Goal: Task Accomplishment & Management: Use online tool/utility

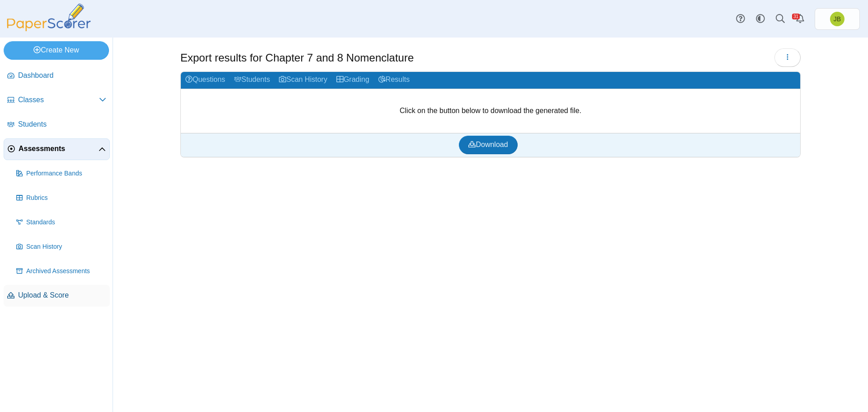
click at [41, 293] on span "Upload & Score" at bounding box center [62, 295] width 88 height 10
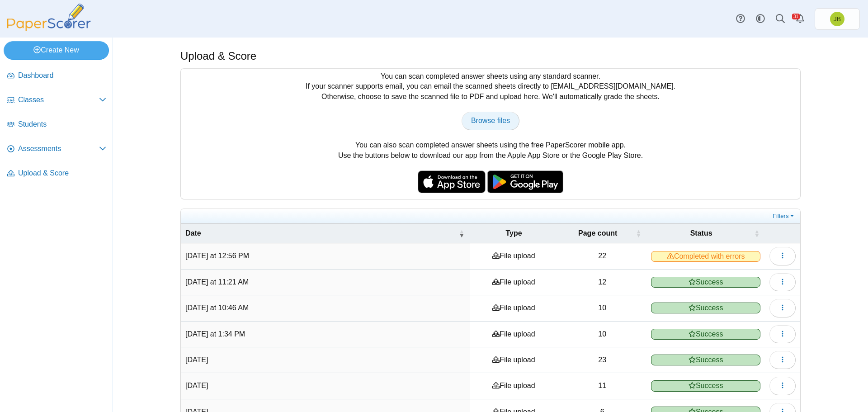
click at [487, 119] on span "Browse files" at bounding box center [490, 121] width 39 height 8
type input "**********"
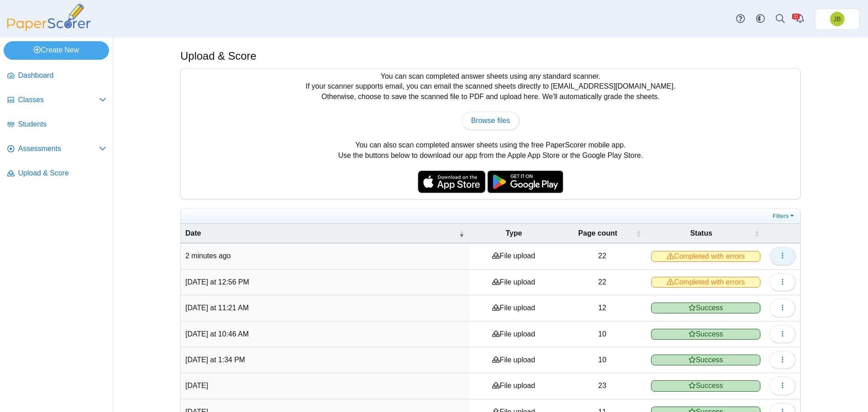
click at [781, 257] on use "button" at bounding box center [781, 256] width 1 height 6
click at [739, 274] on link "View scanned pages" at bounding box center [737, 276] width 108 height 14
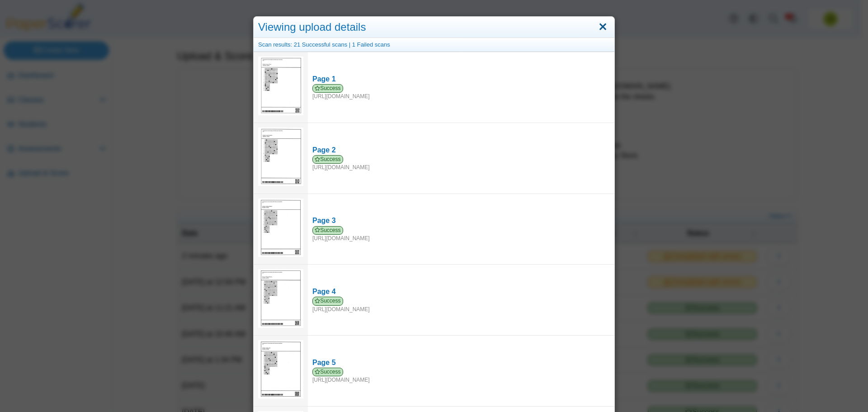
click at [602, 29] on link "Close" at bounding box center [603, 26] width 14 height 15
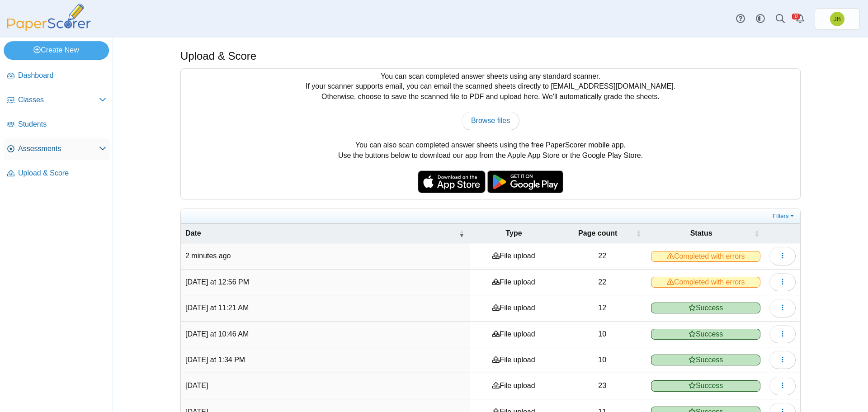
click at [78, 152] on span "Assessments" at bounding box center [58, 149] width 81 height 10
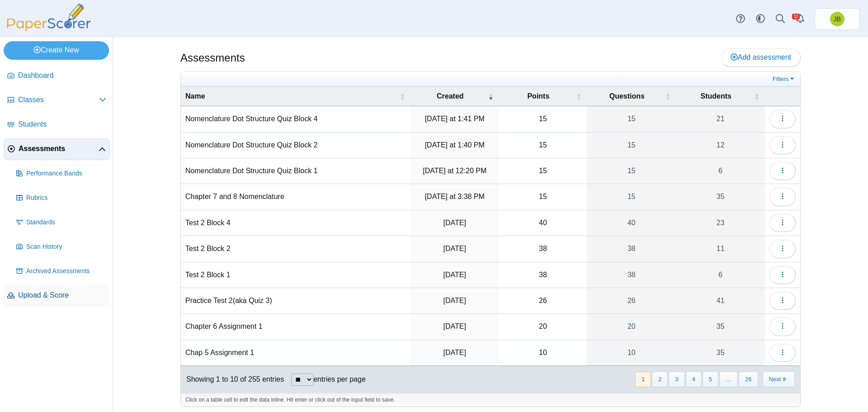
click at [51, 295] on span "Upload & Score" at bounding box center [62, 295] width 88 height 10
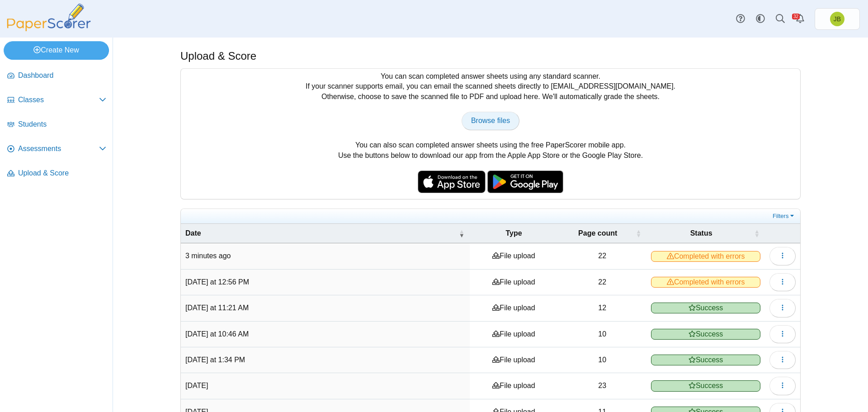
click at [494, 123] on span "Browse files" at bounding box center [490, 121] width 39 height 8
type input "**********"
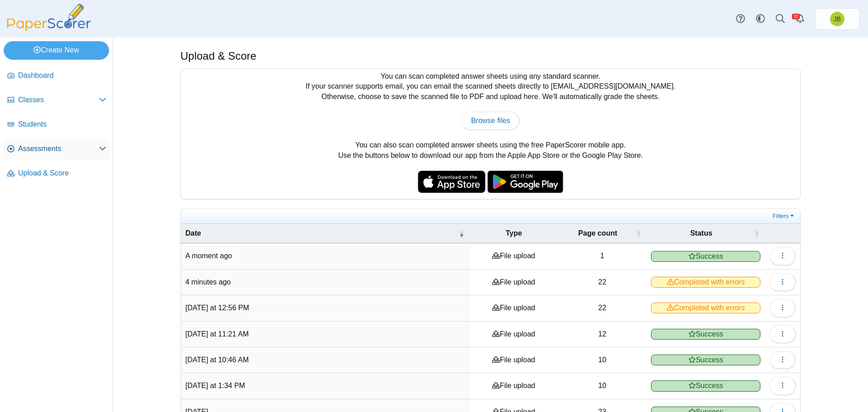
click at [66, 149] on span "Assessments" at bounding box center [58, 149] width 81 height 10
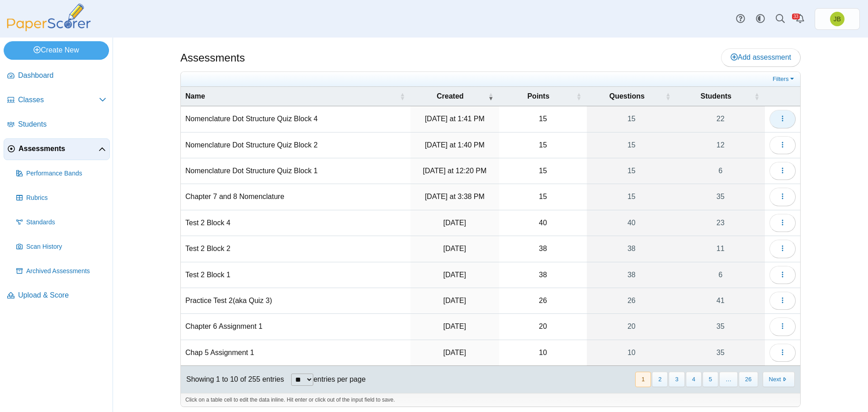
click at [780, 121] on icon "button" at bounding box center [782, 118] width 7 height 7
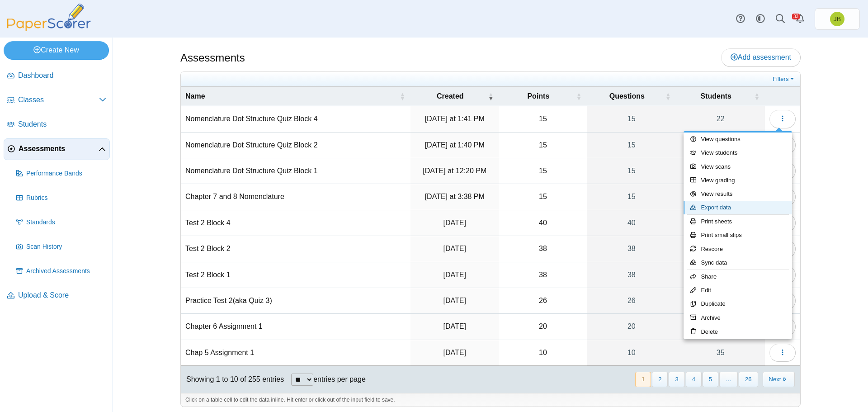
click at [731, 208] on link "Export data" at bounding box center [737, 208] width 108 height 14
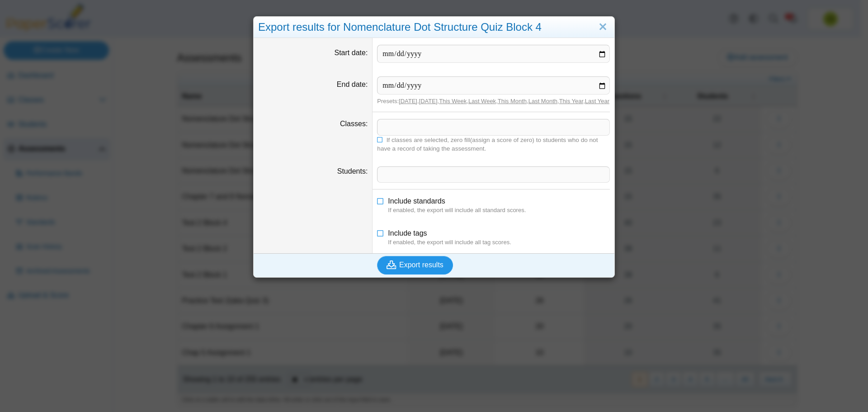
click at [429, 268] on span "Export results" at bounding box center [421, 265] width 44 height 8
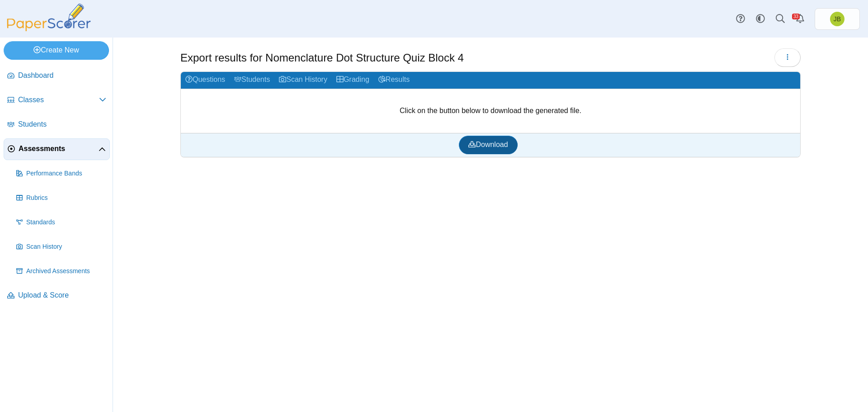
click at [480, 146] on span "Download" at bounding box center [487, 145] width 39 height 8
click at [35, 151] on span "Assessments" at bounding box center [59, 149] width 80 height 10
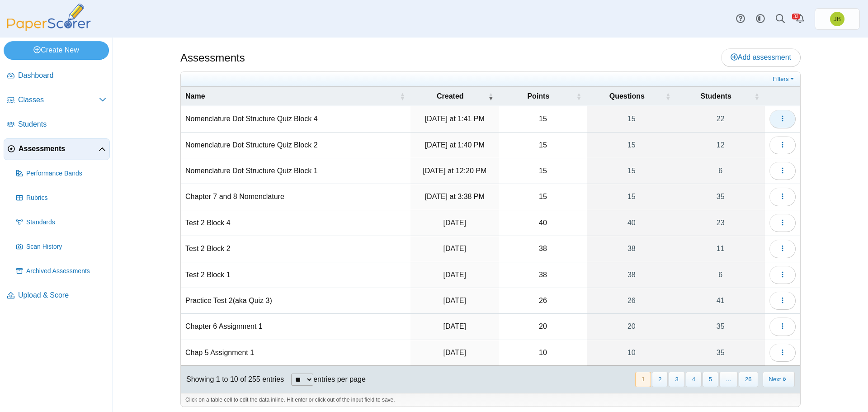
click at [779, 121] on icon "button" at bounding box center [782, 118] width 7 height 7
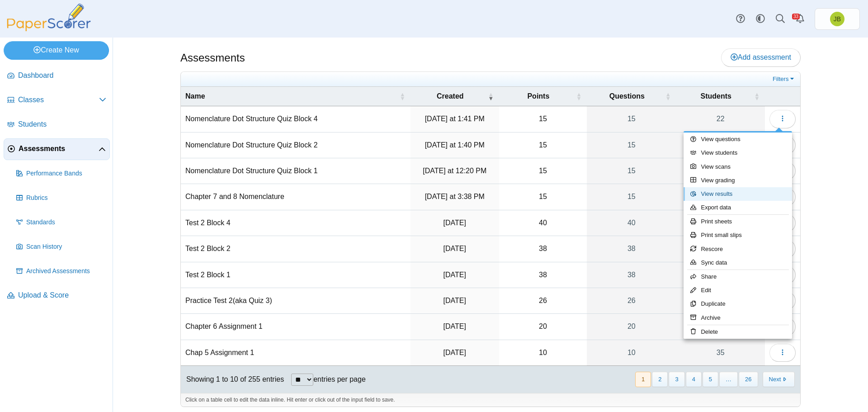
click at [721, 195] on link "View results" at bounding box center [737, 194] width 108 height 14
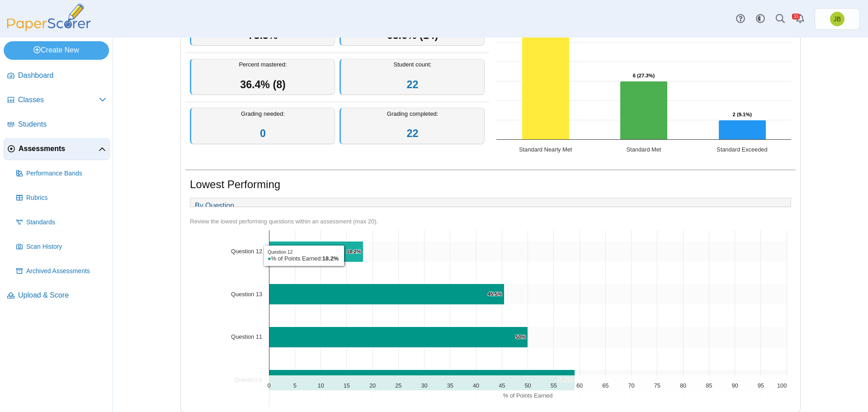
click at [343, 262] on icon "Question 12, 18.2%. % of Points Earned." at bounding box center [316, 251] width 94 height 21
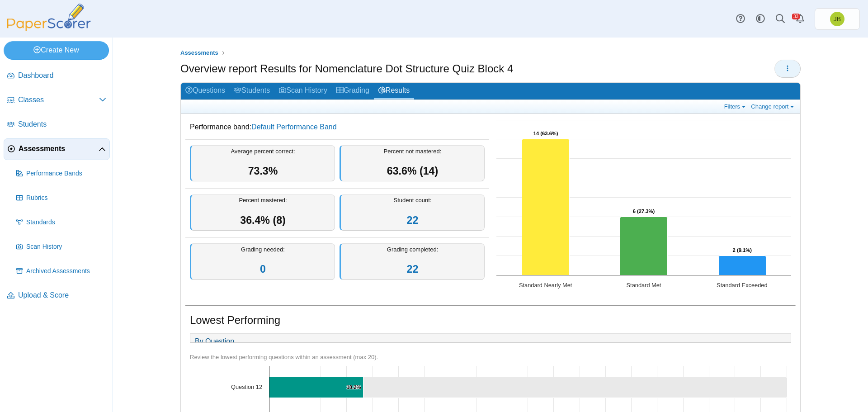
click at [786, 65] on icon "button" at bounding box center [787, 68] width 7 height 7
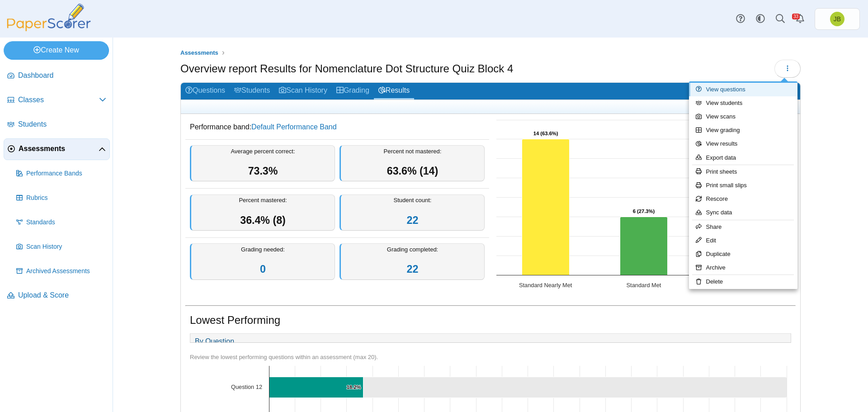
click at [752, 89] on link "View questions" at bounding box center [743, 90] width 108 height 14
